Goal: Task Accomplishment & Management: Manage account settings

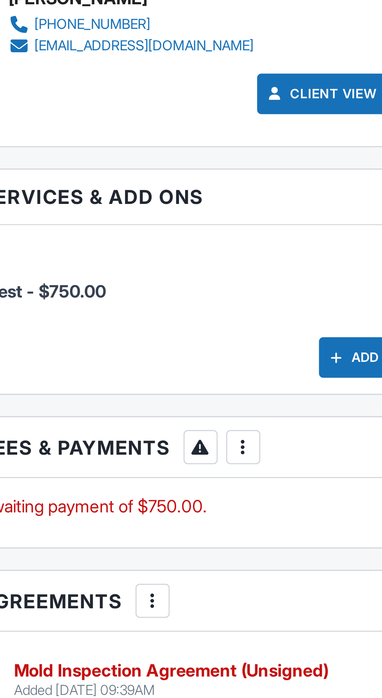
click at [141, 519] on div at bounding box center [138, 522] width 8 height 8
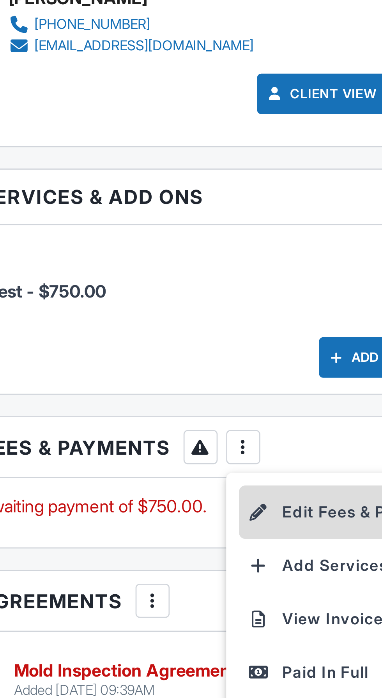
click at [171, 542] on li "Edit Fees & Payments" at bounding box center [176, 545] width 81 height 19
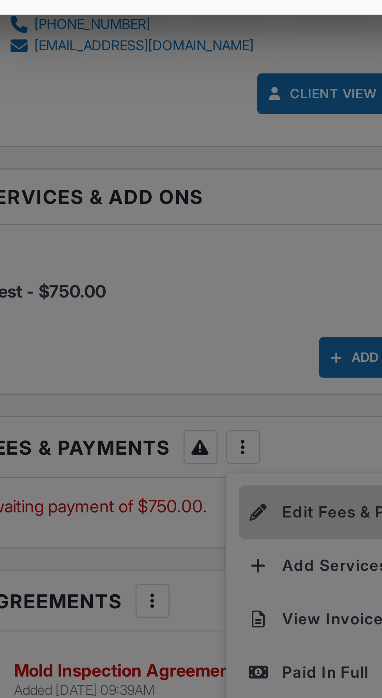
scroll to position [627, 0]
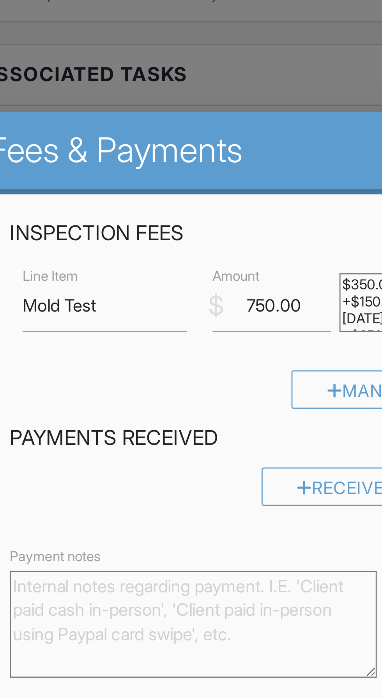
click at [158, 81] on h2 "Fees & Payments" at bounding box center [190, 84] width 293 height 16
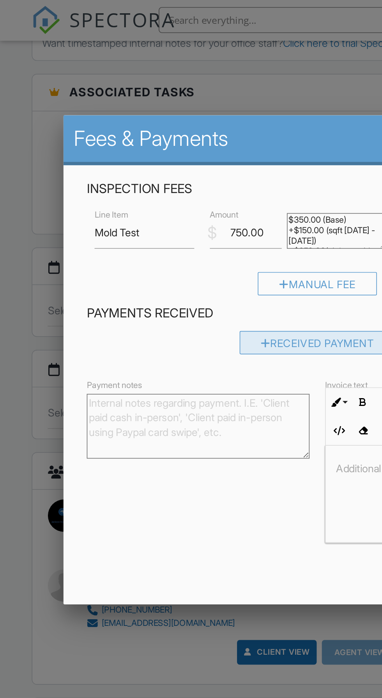
click at [188, 208] on div "Received Payment" at bounding box center [191, 207] width 94 height 14
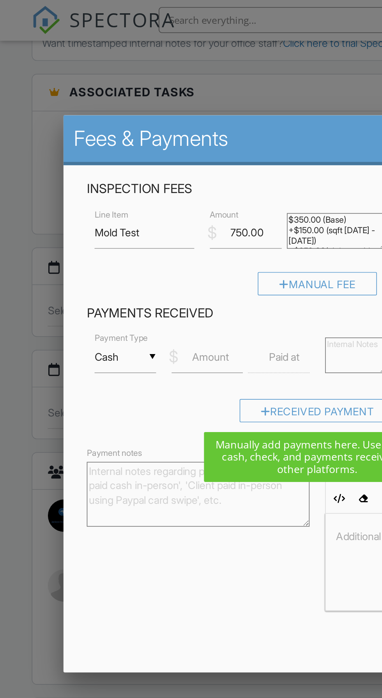
click at [89, 217] on input "Cash" at bounding box center [75, 215] width 37 height 19
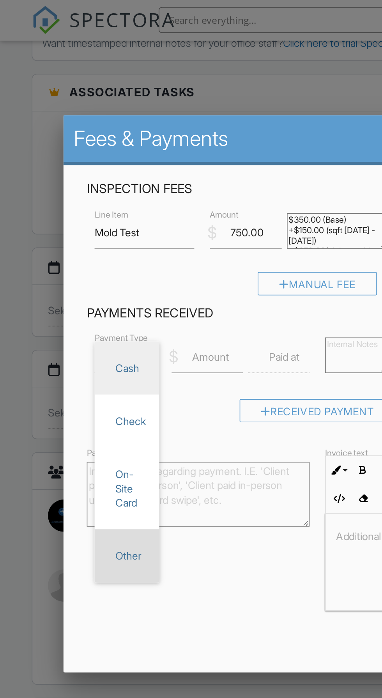
click at [81, 338] on span "Other" at bounding box center [76, 334] width 27 height 19
type input "Other"
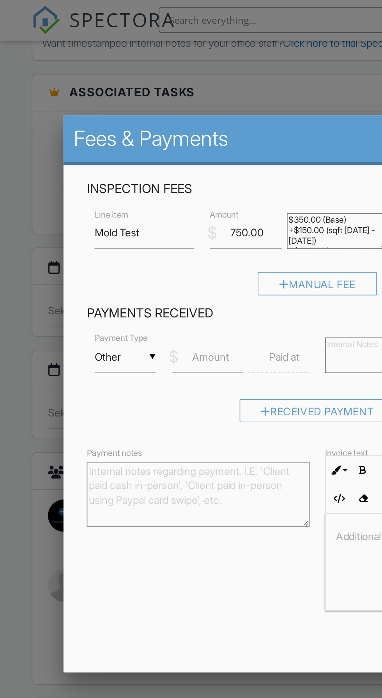
click at [131, 216] on label "Amount" at bounding box center [127, 215] width 22 height 9
click at [131, 216] on input "Amount" at bounding box center [124, 215] width 43 height 19
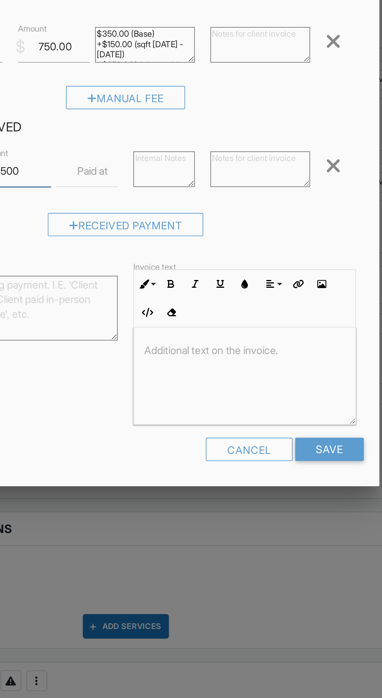
type input "500"
click at [273, 210] on textarea at bounding box center [272, 214] width 60 height 21
type textarea "Client paid $500 via Zelle at the time of inspection"
click at [326, 250] on div "Received Payment" at bounding box center [191, 251] width 278 height 20
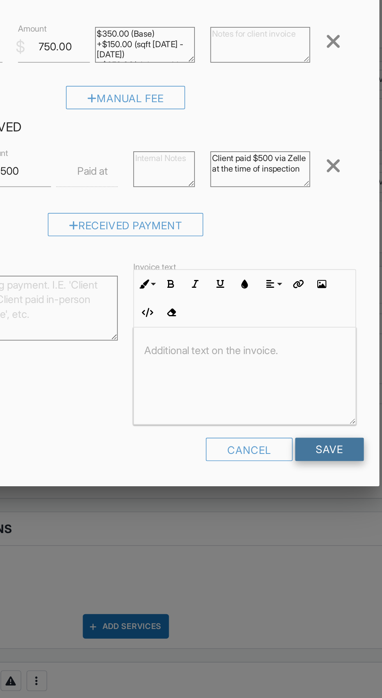
click at [317, 379] on input "Save" at bounding box center [313, 383] width 41 height 14
